Goal: Task Accomplishment & Management: Manage account settings

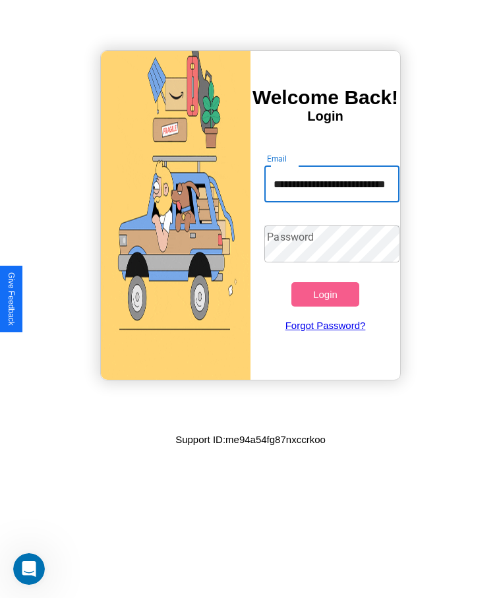
scroll to position [0, 38]
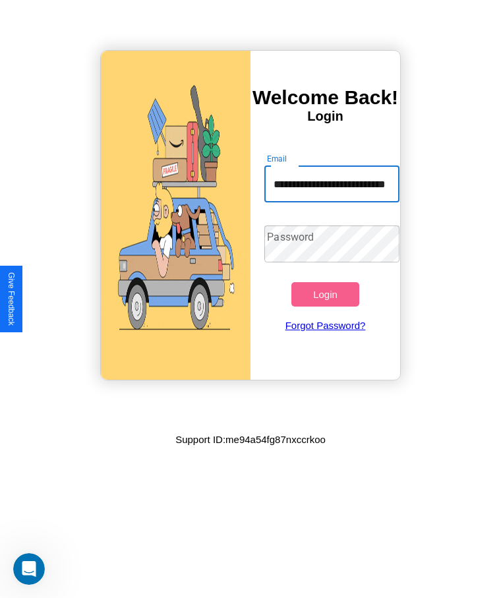
type input "**********"
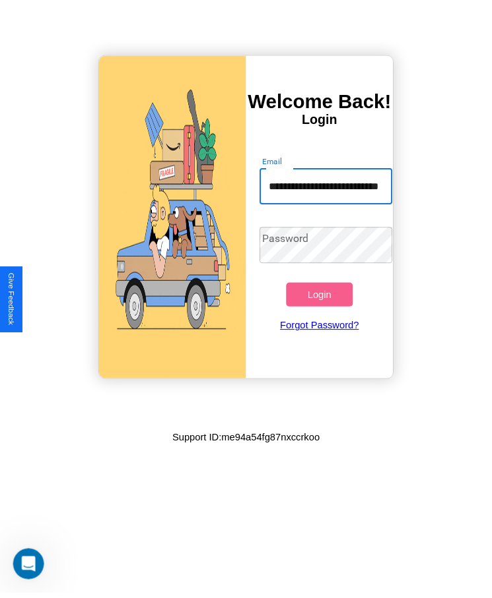
scroll to position [0, 0]
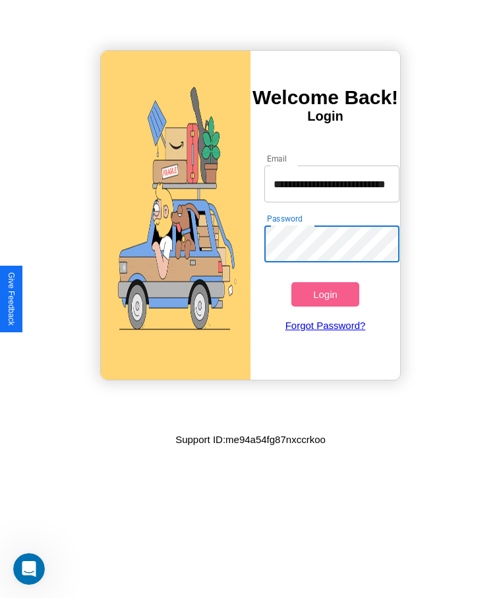
click at [325, 294] on button "Login" at bounding box center [325, 294] width 67 height 24
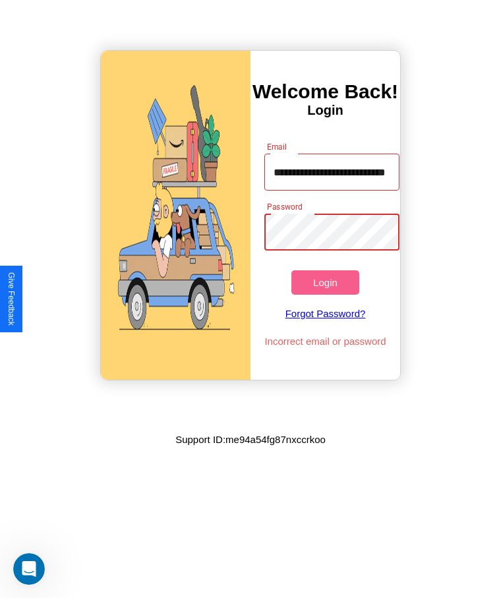
click at [325, 282] on button "Login" at bounding box center [325, 283] width 67 height 24
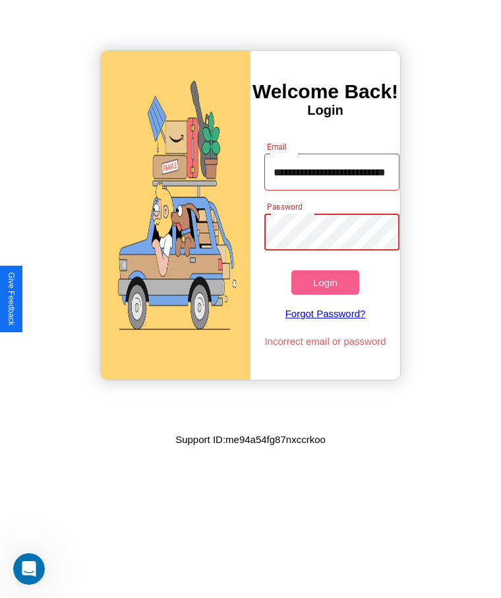
click at [325, 282] on button "Login" at bounding box center [325, 283] width 67 height 24
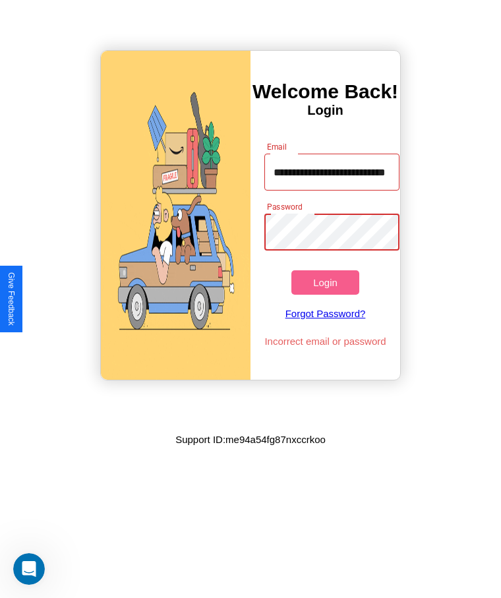
click at [325, 282] on button "Login" at bounding box center [325, 283] width 67 height 24
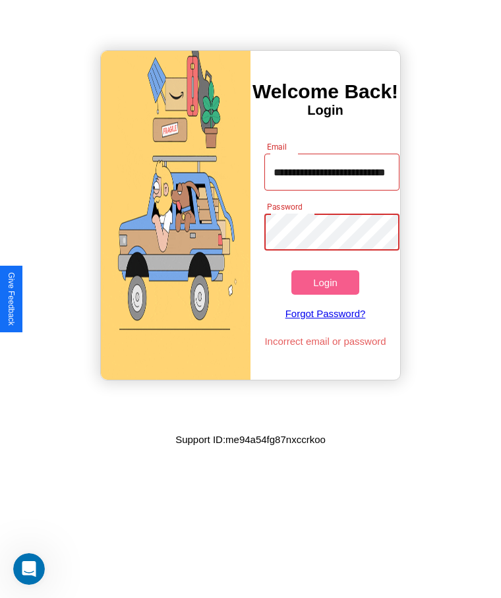
click at [325, 282] on button "Login" at bounding box center [325, 283] width 67 height 24
